Goal: Information Seeking & Learning: Stay updated

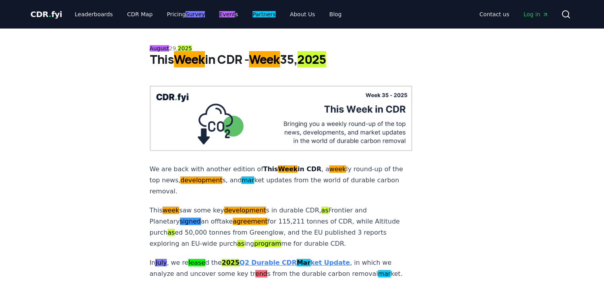
click at [158, 49] on multi-find-1-extension "August" at bounding box center [159, 48] width 19 height 6
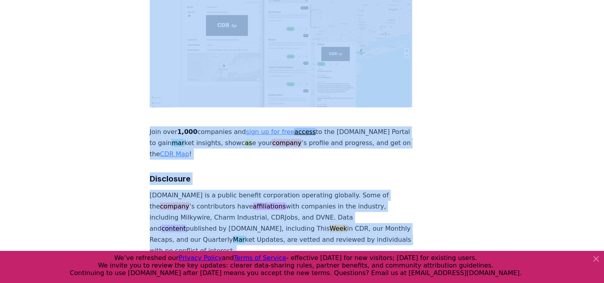
scroll to position [2314, 0]
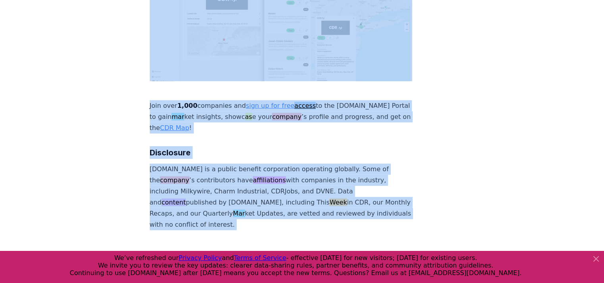
drag, startPoint x: 158, startPoint y: 49, endPoint x: 248, endPoint y: 165, distance: 146.8
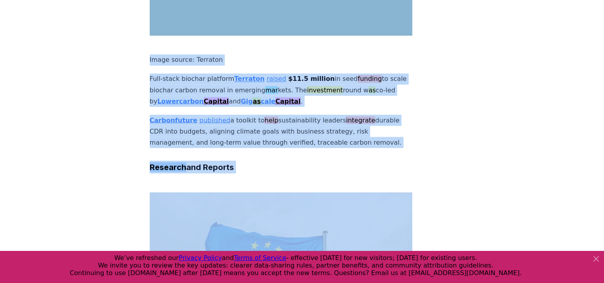
scroll to position [992, 0]
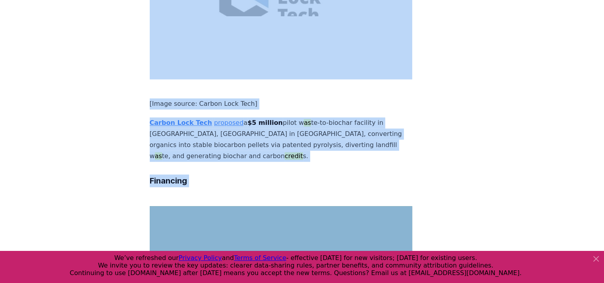
copy article "[DATE] This Week in CDR - Week 35, 2025 We are back with another edition of Thi…"
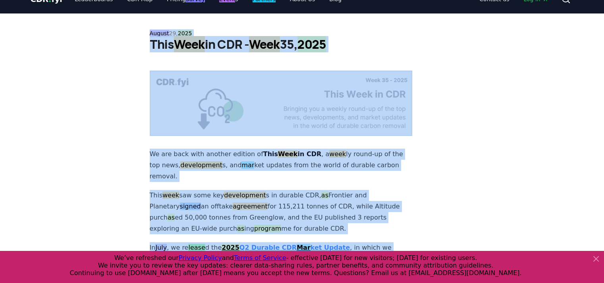
scroll to position [0, 0]
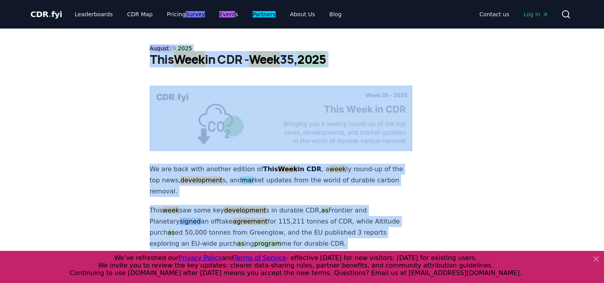
click at [377, 205] on p "This week saw some key development s in durable CDR, as Frontier and Planetary …" at bounding box center [281, 227] width 263 height 44
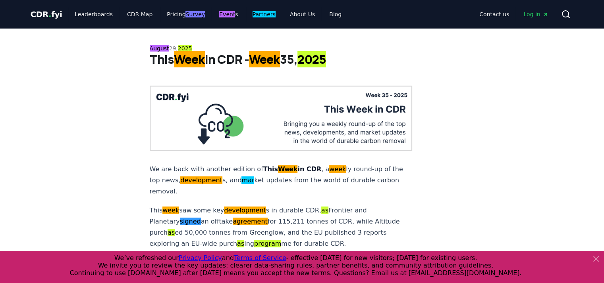
scroll to position [66, 0]
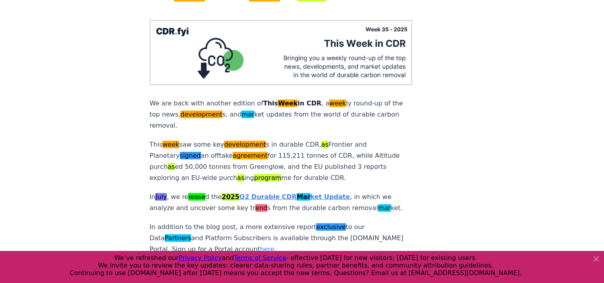
click at [164, 159] on p "This week saw some key development s in durable CDR, as Frontier and Planetary …" at bounding box center [281, 161] width 263 height 44
drag, startPoint x: 164, startPoint y: 159, endPoint x: 231, endPoint y: 156, distance: 66.7
click at [231, 156] on p "This week saw some key development s in durable CDR, as Frontier and Planetary …" at bounding box center [281, 161] width 263 height 44
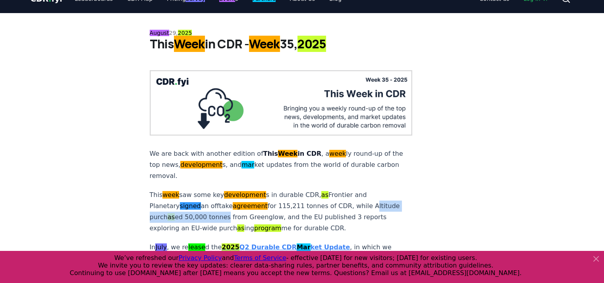
scroll to position [0, 0]
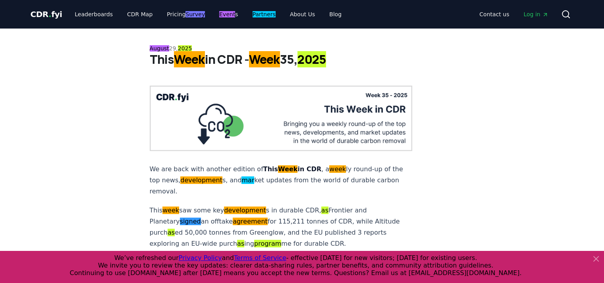
click at [299, 165] on strong "This Week in CDR" at bounding box center [292, 169] width 58 height 8
click at [303, 205] on p "This week saw some key development s in durable CDR, as Frontier and Planetary …" at bounding box center [281, 227] width 263 height 44
copy p "CDR"
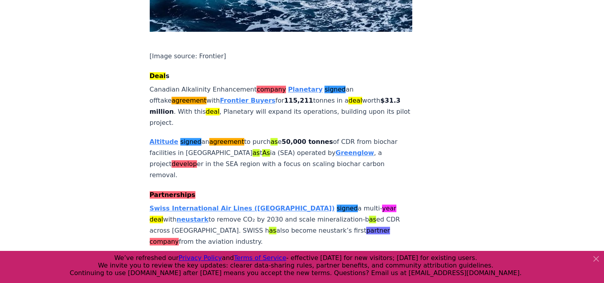
scroll to position [595, 0]
